Goal: Check status

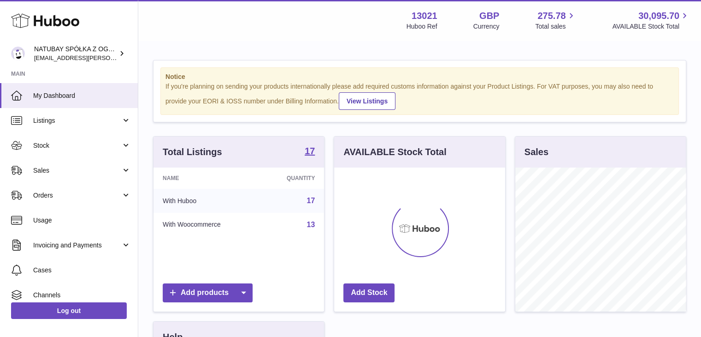
scroll to position [144, 171]
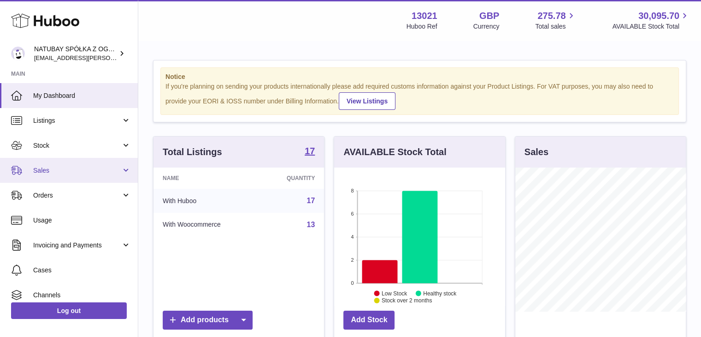
click at [97, 174] on span "Sales" at bounding box center [77, 170] width 88 height 9
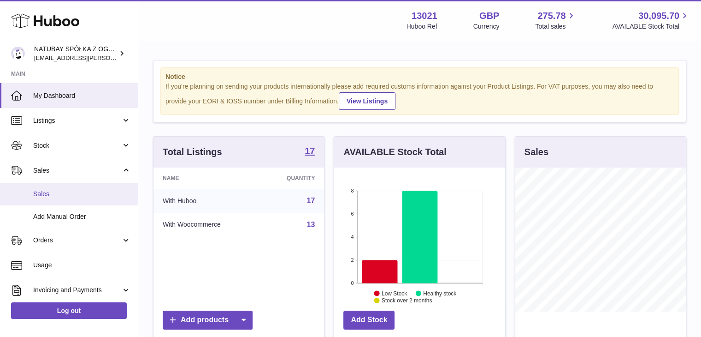
click at [101, 199] on link "Sales" at bounding box center [69, 194] width 138 height 23
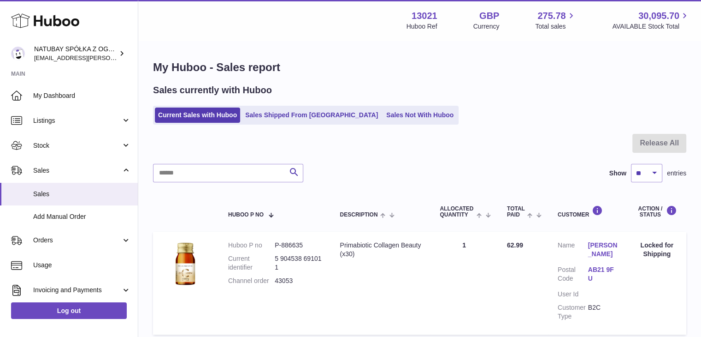
drag, startPoint x: 298, startPoint y: 116, endPoint x: 267, endPoint y: 140, distance: 39.8
click at [299, 116] on link "Sales Shipped From [GEOGRAPHIC_DATA]" at bounding box center [311, 114] width 139 height 15
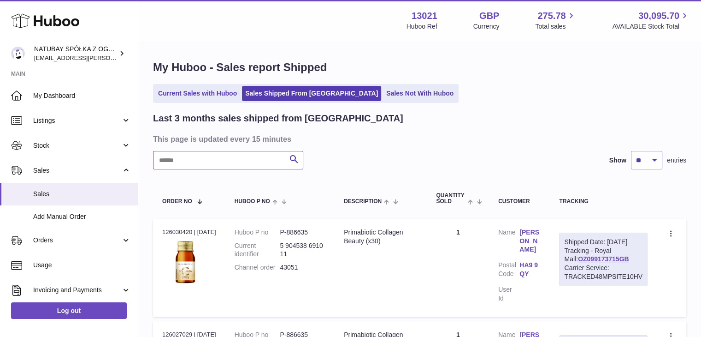
click at [199, 165] on input "text" at bounding box center [228, 160] width 150 height 18
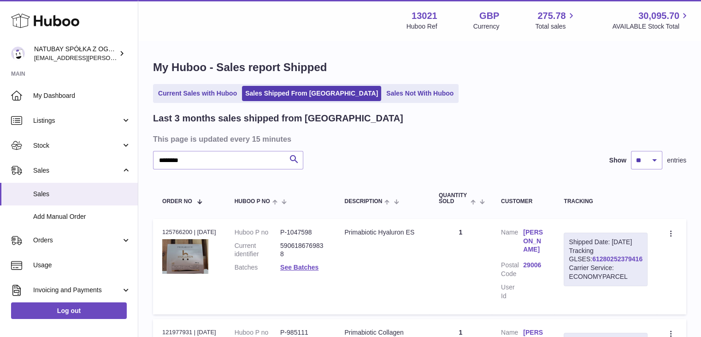
click at [609, 262] on link "61280252379416" at bounding box center [618, 258] width 50 height 7
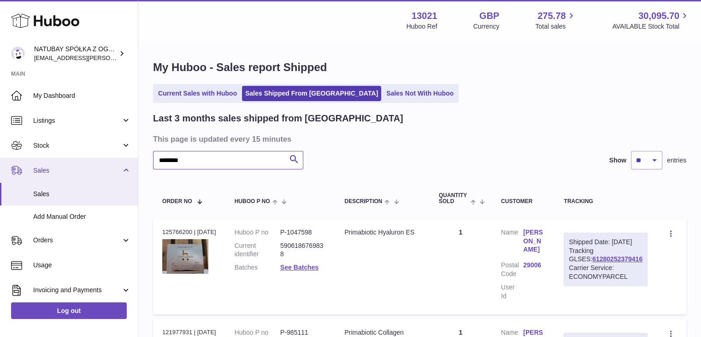
drag, startPoint x: 209, startPoint y: 160, endPoint x: 131, endPoint y: 158, distance: 77.5
click at [131, 158] on div "Huboo NATUBAY SPÓŁKA Z OGRANICZONĄ ODPOWIEDZIALNOŚCIĄ [EMAIL_ADDRESS][PERSON_NA…" at bounding box center [350, 246] width 701 height 492
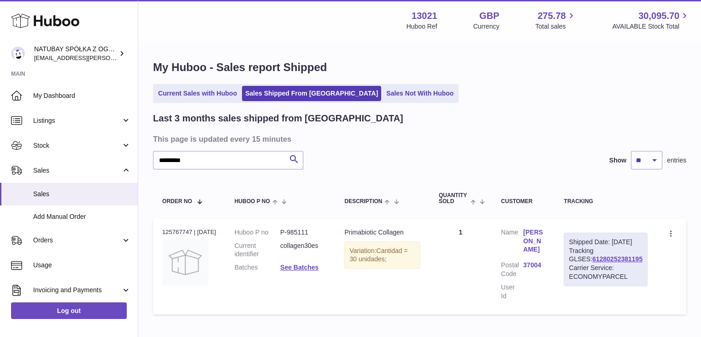
click at [596, 262] on div "Shipped Date: [DATE] Tracking GLSES: 61280252381195 Carrier Service: ECONOMYPAR…" at bounding box center [606, 258] width 84 height 53
click at [595, 262] on link "61280252381195" at bounding box center [618, 258] width 50 height 7
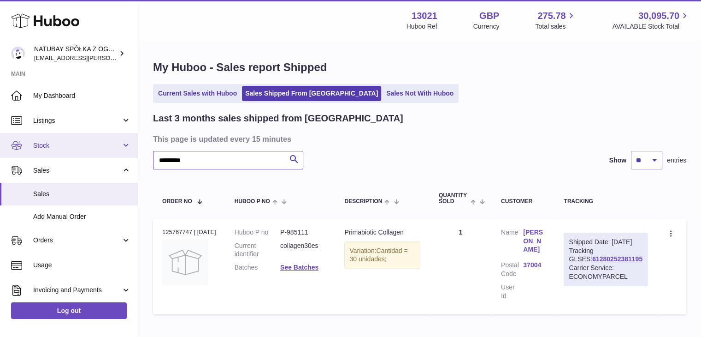
drag, startPoint x: 191, startPoint y: 160, endPoint x: 111, endPoint y: 152, distance: 80.3
click at [112, 152] on div "Huboo NATUBAY SPÓŁKA Z OGRANICZONĄ ODPOWIEDZIALNOŚCIĄ [EMAIL_ADDRESS][PERSON_NA…" at bounding box center [350, 196] width 701 height 392
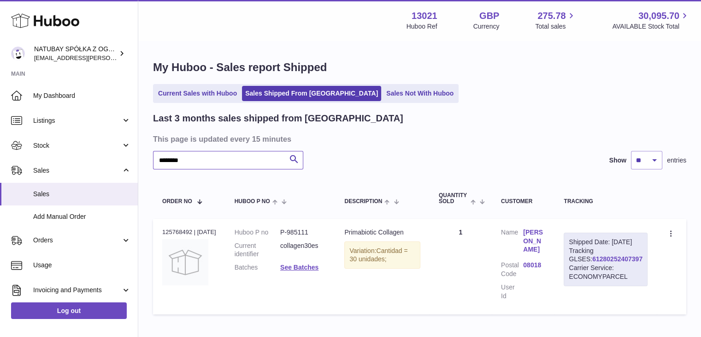
type input "********"
click at [596, 262] on link "61280252407397" at bounding box center [618, 258] width 50 height 7
